Goal: Check status: Check status

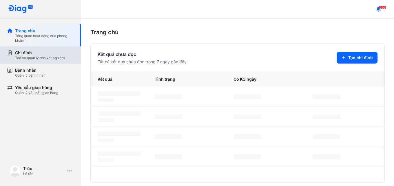
click at [41, 54] on div "Chỉ định" at bounding box center [40, 53] width 50 height 6
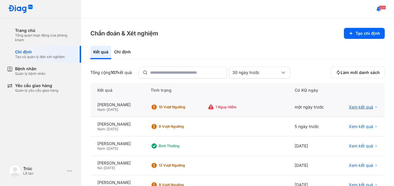
click at [349, 105] on span "Xem kết quả" at bounding box center [361, 106] width 24 height 5
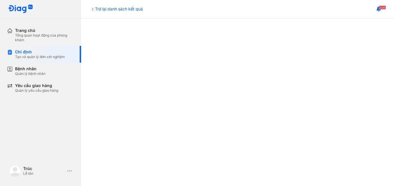
scroll to position [232, 0]
click at [379, 9] on span "320" at bounding box center [382, 8] width 7 height 4
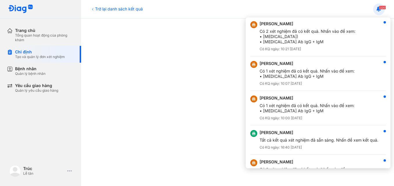
scroll to position [116, 0]
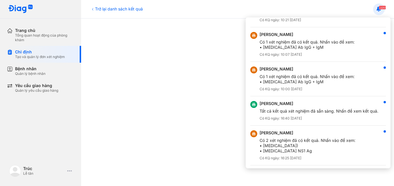
click at [97, 32] on div at bounding box center [197, 93] width 394 height 186
